Goal: Task Accomplishment & Management: Complete application form

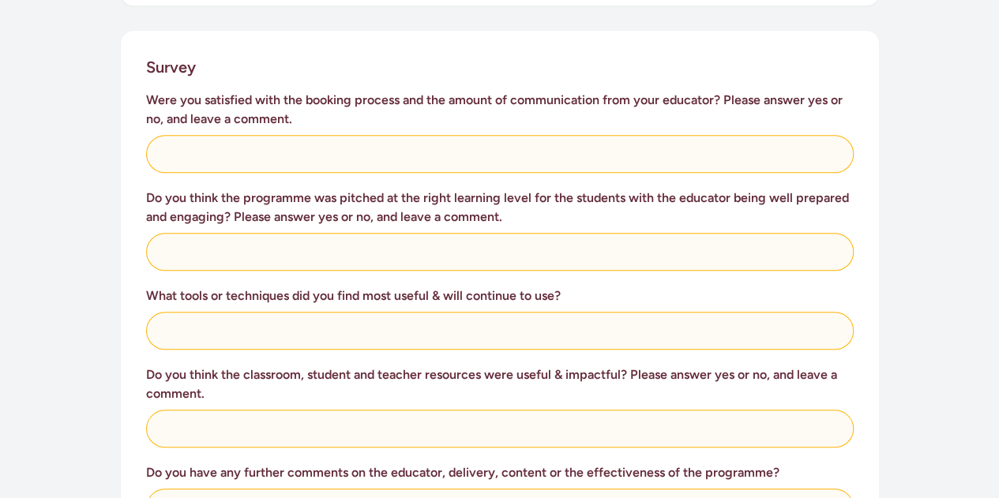
scroll to position [632, 0]
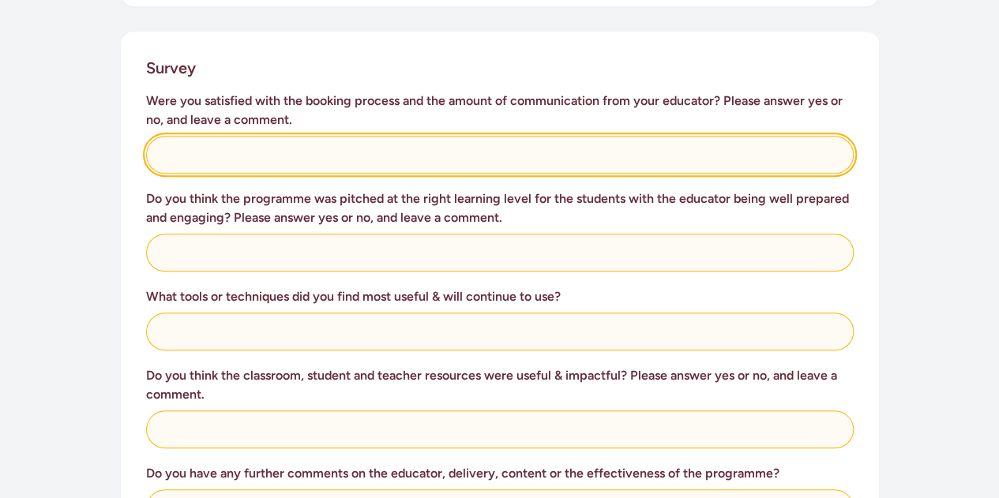
click at [444, 157] on input "text" at bounding box center [500, 155] width 708 height 38
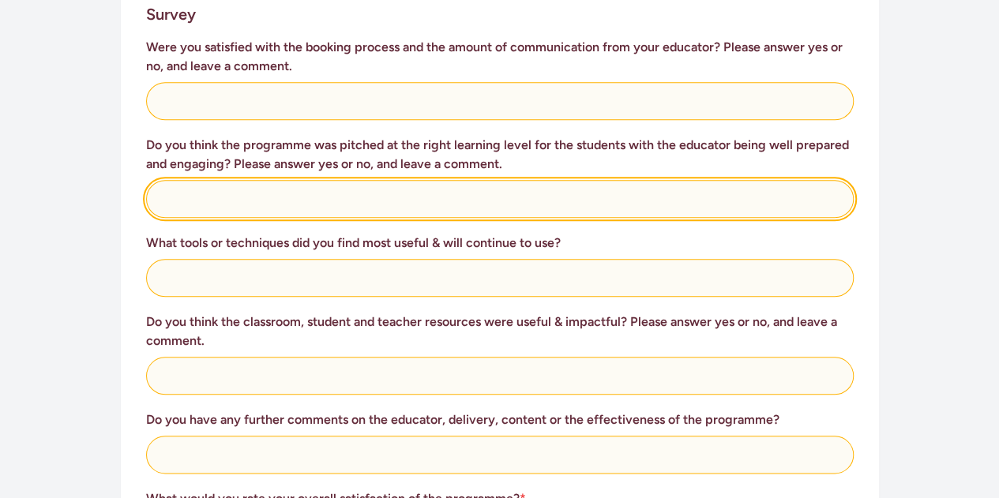
click at [389, 201] on input "text" at bounding box center [500, 199] width 708 height 38
type input "yes"
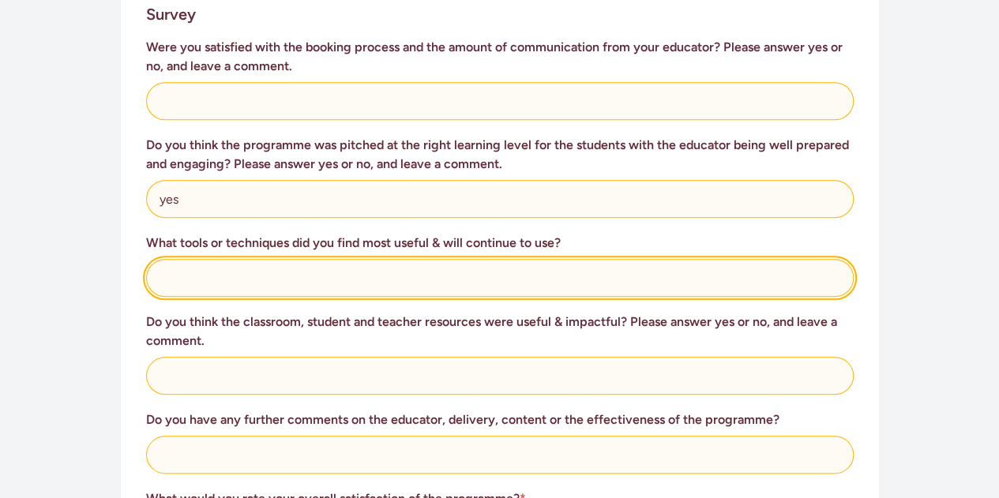
click at [320, 285] on input "text" at bounding box center [500, 278] width 708 height 38
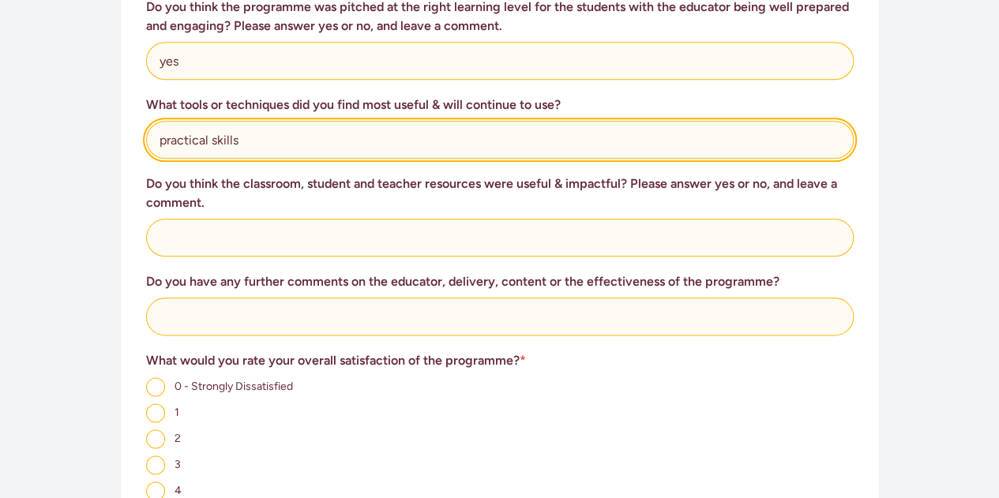
scroll to position [825, 0]
type input "practical skills"
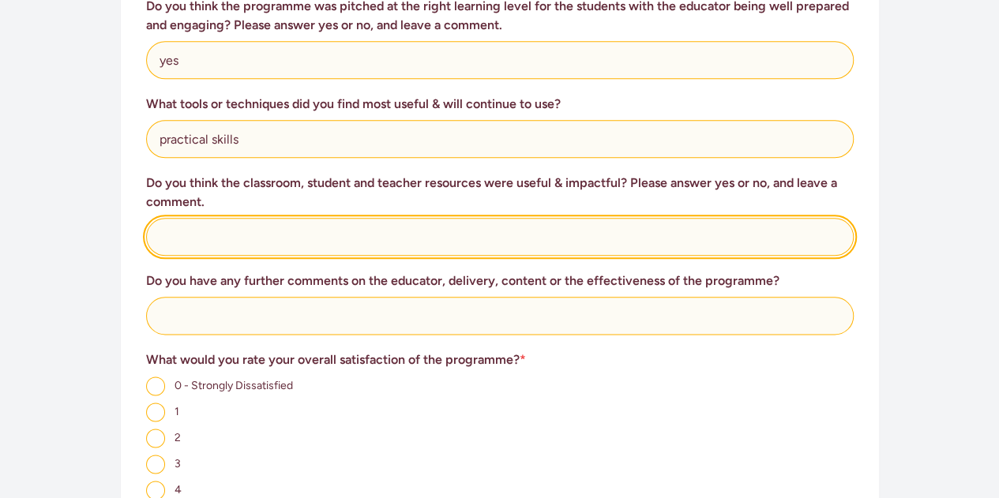
click at [322, 231] on input "text" at bounding box center [500, 237] width 708 height 38
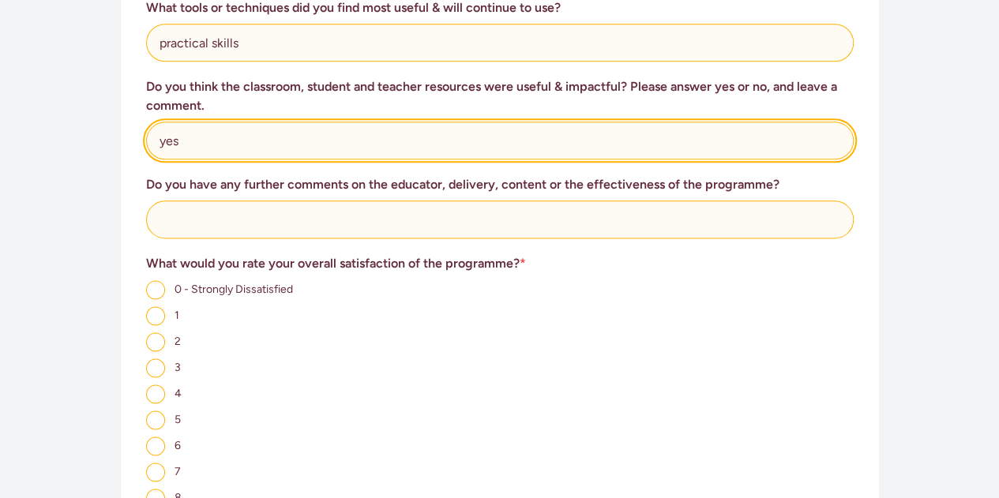
type input "yes"
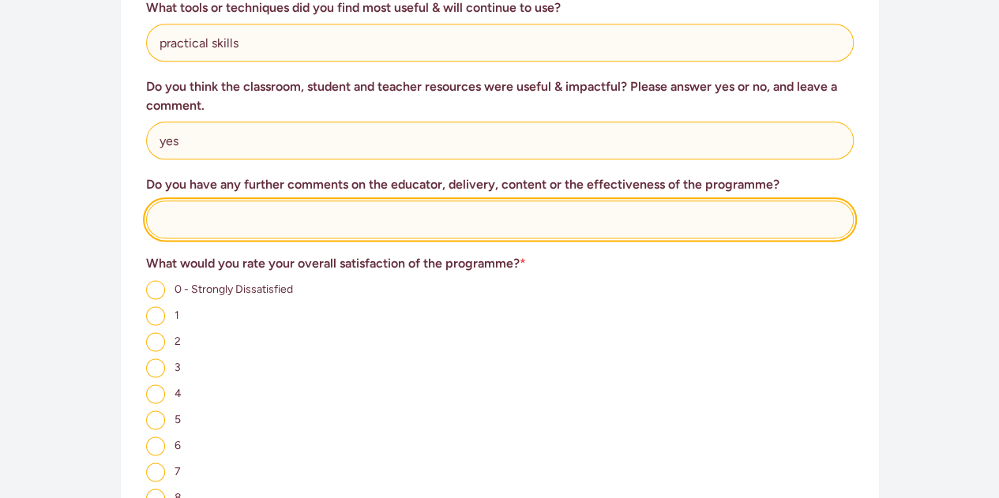
click at [378, 213] on input "text" at bounding box center [500, 220] width 708 height 38
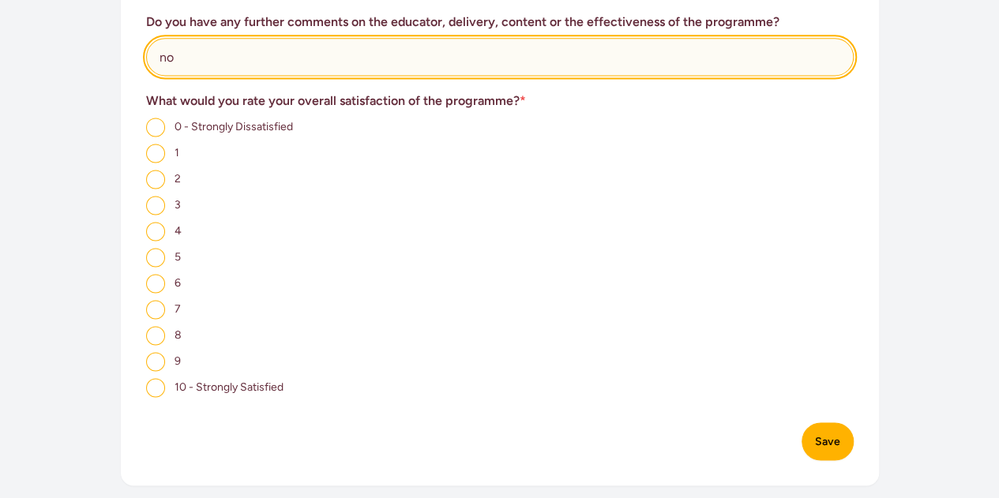
scroll to position [1088, 0]
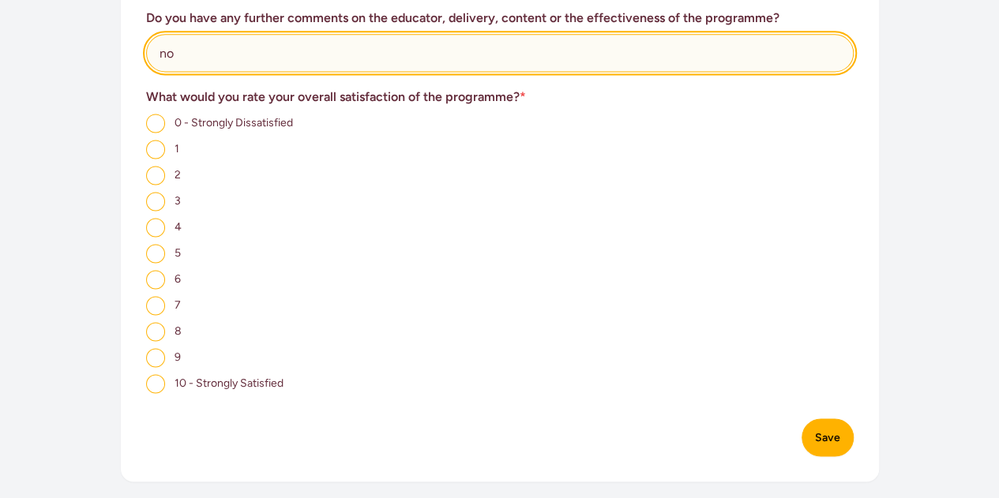
type input "no"
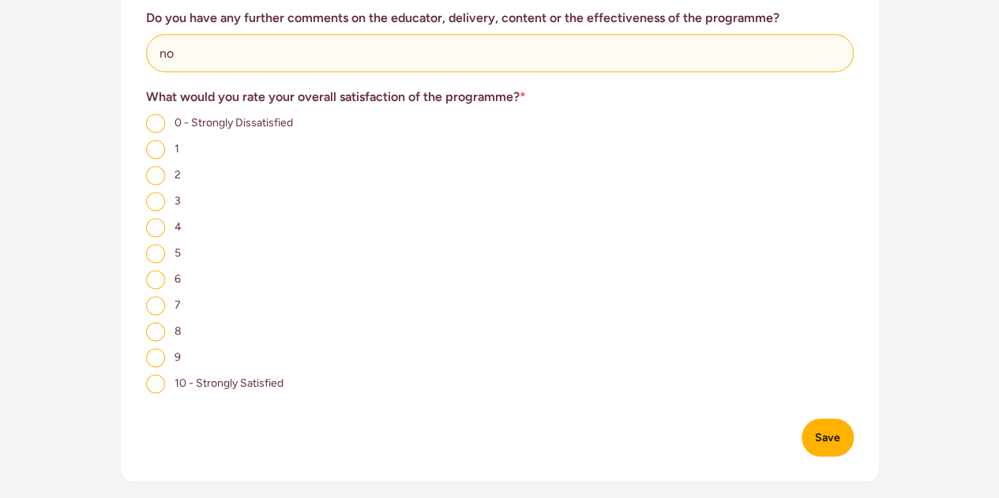
click at [147, 334] on input "8" at bounding box center [155, 331] width 19 height 19
radio input "true"
click at [819, 446] on button "Save" at bounding box center [828, 438] width 52 height 38
